Goal: Complete application form

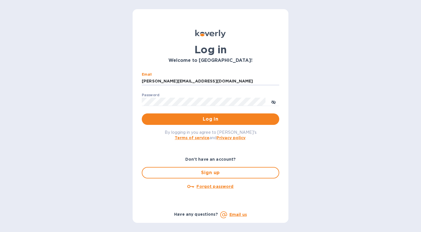
type input "[PERSON_NAME][EMAIL_ADDRESS][DOMAIN_NAME]"
click at [210, 119] on button "Log in" at bounding box center [210, 118] width 137 height 11
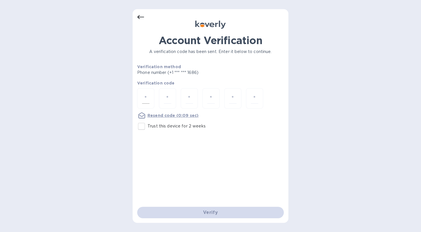
click at [149, 98] on div at bounding box center [145, 98] width 17 height 20
type input "1"
type input "3"
type input "7"
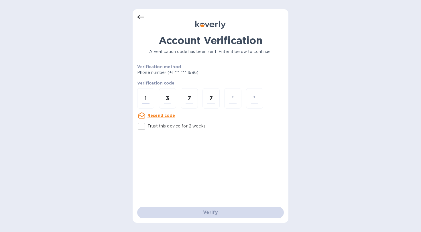
type input "5"
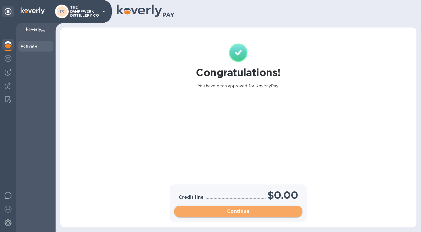
click at [246, 212] on span "Continue" at bounding box center [238, 211] width 119 height 7
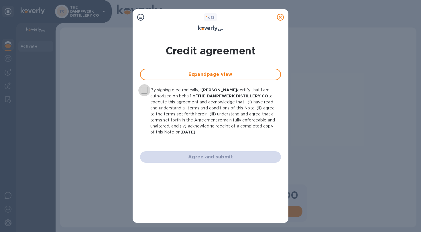
click at [145, 88] on input "By signing electronically, I Mary Loeffelholz certify that I am authorized on b…" at bounding box center [144, 90] width 12 height 12
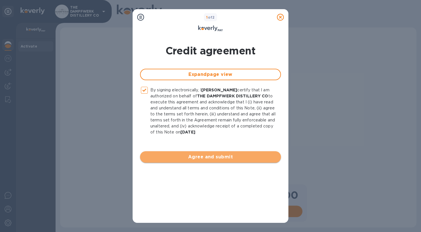
click at [206, 158] on span "Agree and submit" at bounding box center [211, 156] width 132 height 7
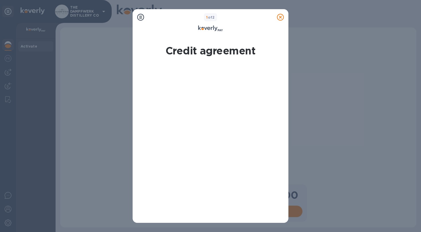
scroll to position [79, 0]
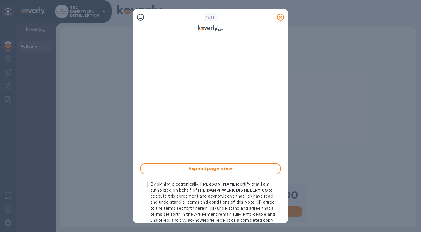
click at [143, 185] on input "By signing electronically, I Mary Loeffelholz certify that I am authorized on b…" at bounding box center [144, 184] width 12 height 12
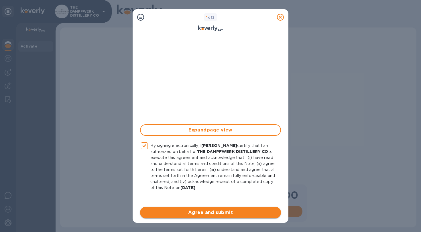
click at [208, 211] on span "Agree and submit" at bounding box center [211, 212] width 132 height 7
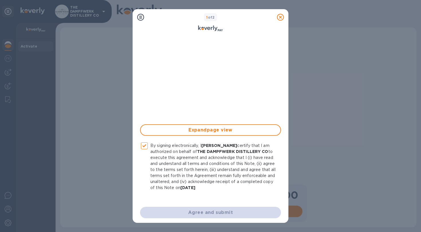
checkbox input "false"
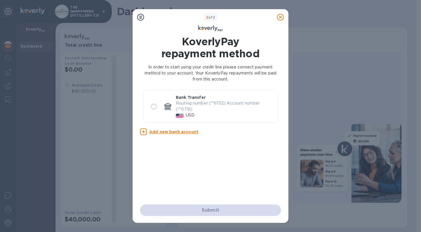
scroll to position [0, 0]
click at [153, 105] on input "radio" at bounding box center [154, 107] width 12 height 12
radio input "true"
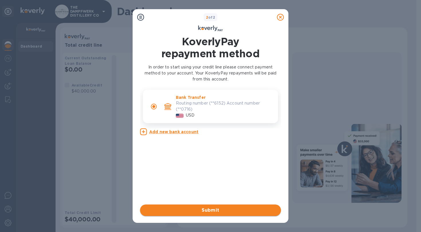
click at [212, 210] on span "Submit" at bounding box center [211, 210] width 132 height 7
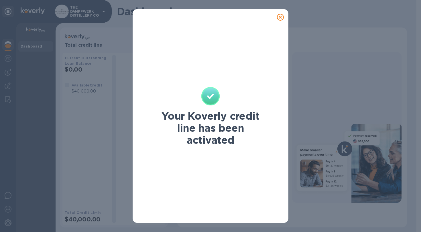
click at [281, 17] on icon at bounding box center [280, 17] width 7 height 7
